Goal: Information Seeking & Learning: Learn about a topic

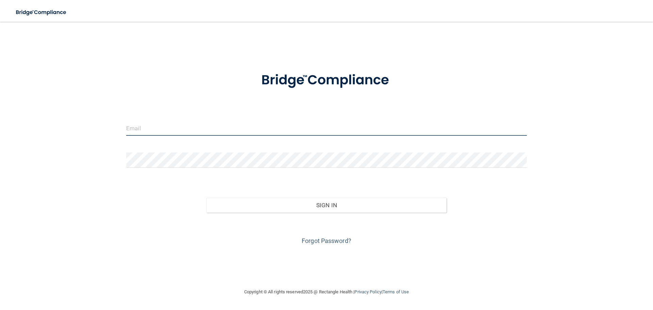
type input "prleyts@hotmail.com"
drag, startPoint x: 182, startPoint y: 132, endPoint x: 119, endPoint y: 131, distance: 63.0
click at [120, 131] on div "prleyts@hotmail.com Invalid email/password. You don't have permission to access…" at bounding box center [327, 155] width 626 height 253
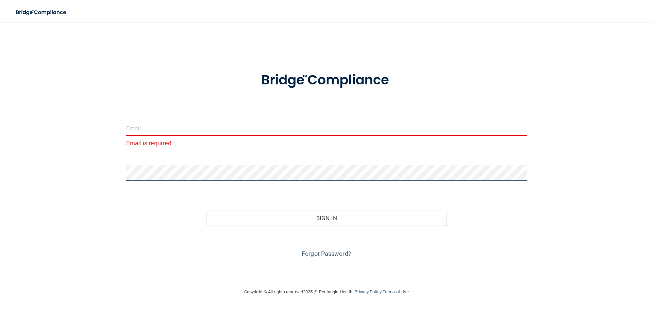
click at [111, 183] on div "Email is required Invalid email/password. You don't have permission to access t…" at bounding box center [327, 155] width 626 height 253
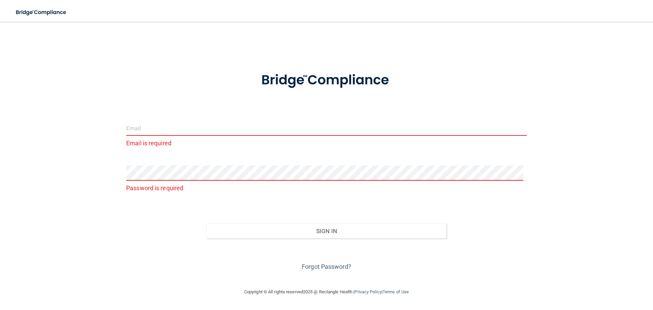
click at [143, 135] on input "email" at bounding box center [326, 127] width 401 height 15
type input "[EMAIL_ADDRESS][DOMAIN_NAME]"
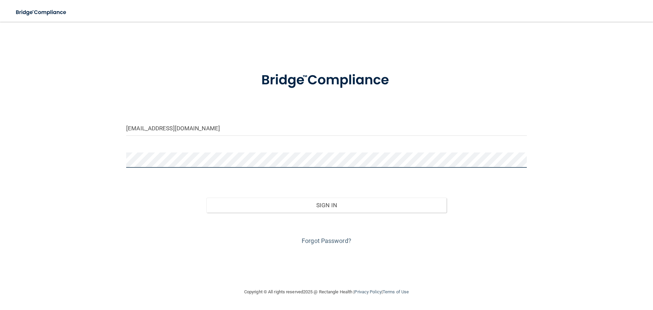
click at [207, 198] on button "Sign In" at bounding box center [327, 205] width 241 height 15
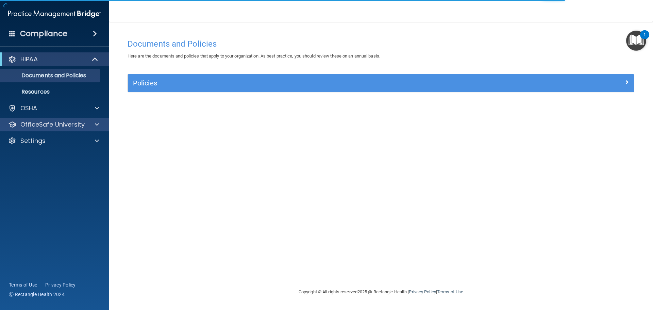
click at [69, 131] on div "OfficeSafe University" at bounding box center [54, 125] width 109 height 14
click at [81, 127] on p "OfficeSafe University" at bounding box center [52, 124] width 64 height 8
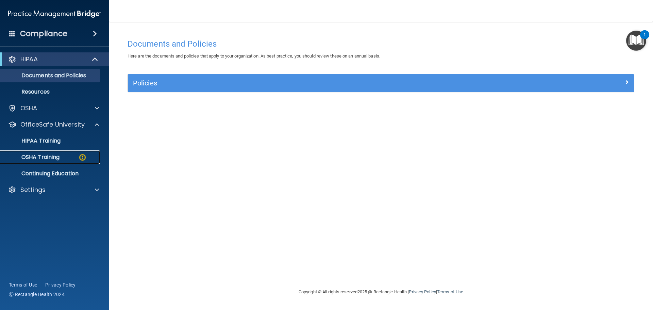
click at [46, 158] on p "OSHA Training" at bounding box center [31, 157] width 55 height 7
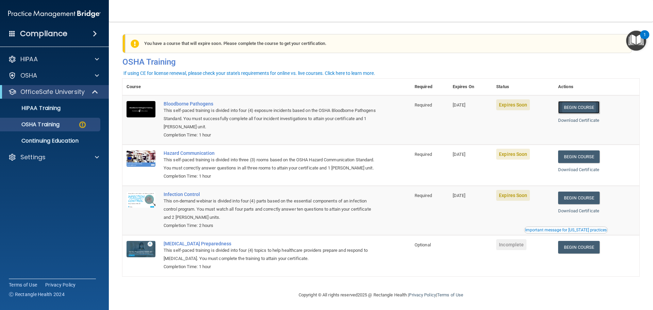
click at [584, 106] on link "Begin Course" at bounding box center [579, 107] width 42 height 13
